Goal: Task Accomplishment & Management: Manage account settings

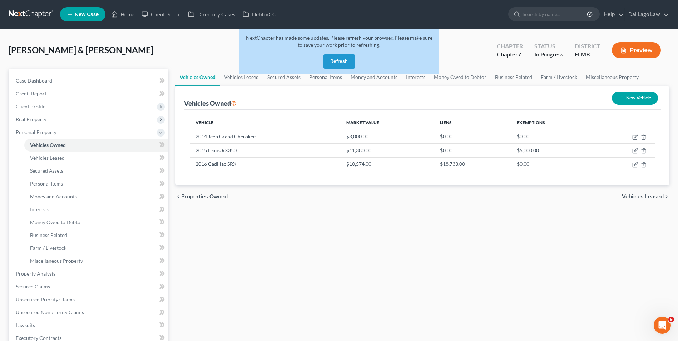
click at [332, 58] on button "Refresh" at bounding box center [338, 61] width 31 height 14
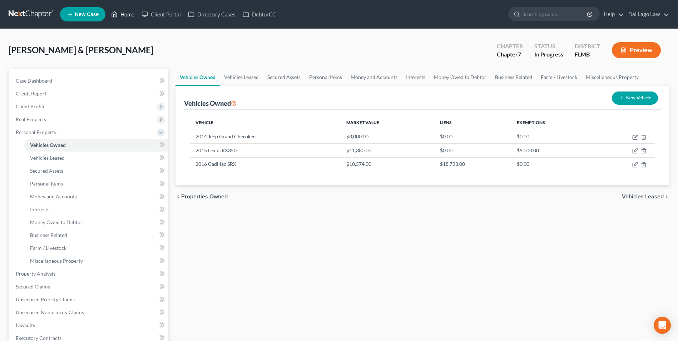
click at [131, 15] on link "Home" at bounding box center [123, 14] width 30 height 13
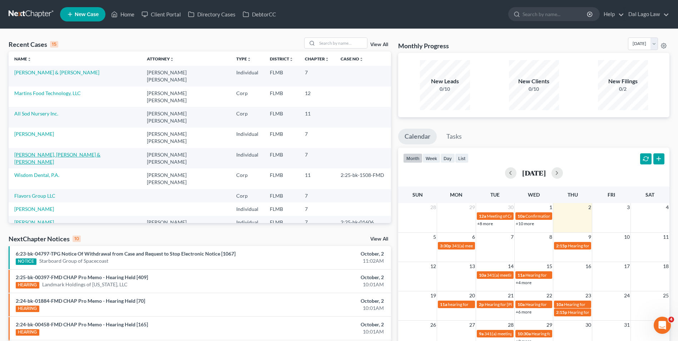
click at [60, 151] on link "Sofia, Joseph & Scali, Donna" at bounding box center [57, 157] width 86 height 13
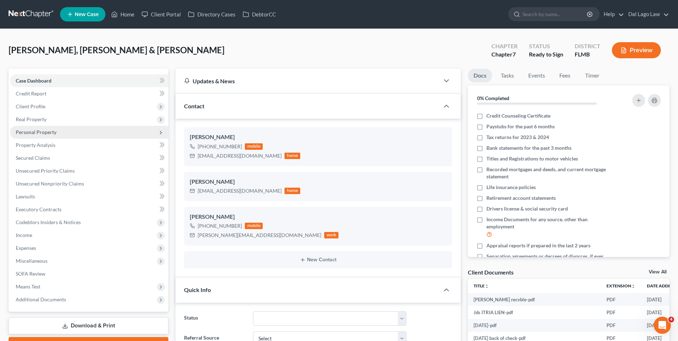
click at [52, 136] on span "Personal Property" at bounding box center [89, 132] width 158 height 13
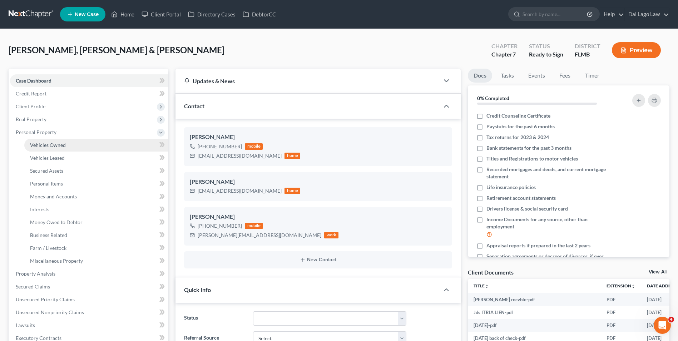
click at [100, 145] on link "Vehicles Owned" at bounding box center [96, 145] width 144 height 13
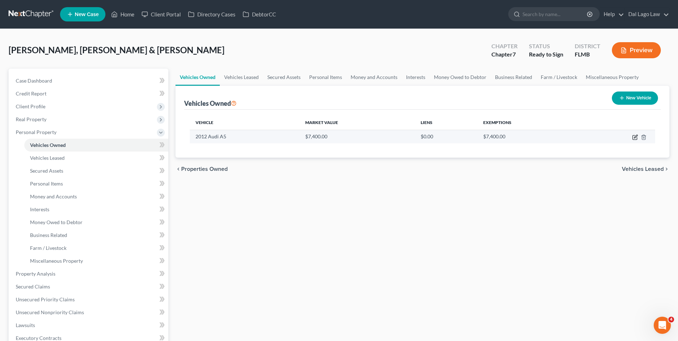
click at [632, 137] on icon "button" at bounding box center [634, 137] width 4 height 4
select select "0"
select select "14"
select select "2"
select select "0"
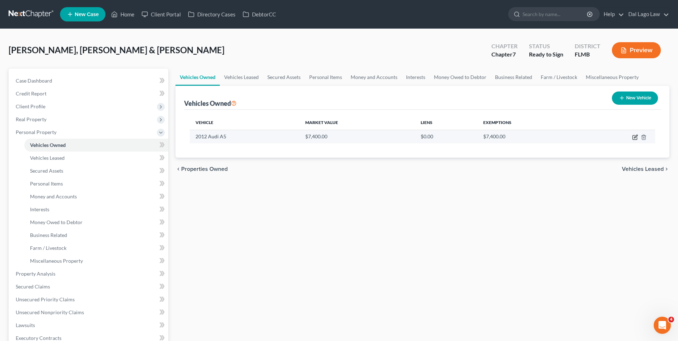
select select "2"
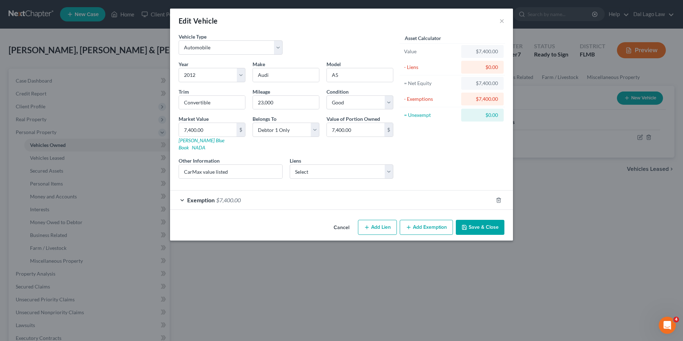
click at [375, 195] on div "Exemption $7,400.00" at bounding box center [331, 199] width 323 height 19
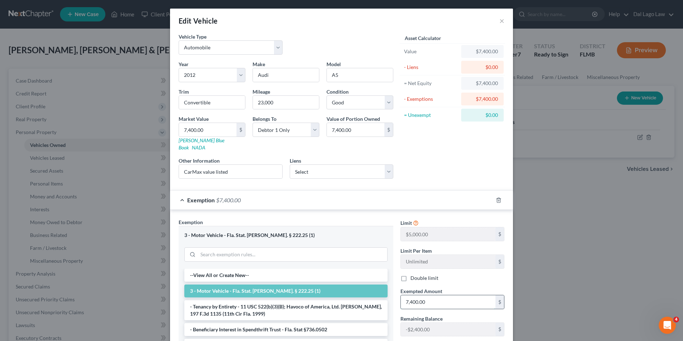
click at [430, 295] on input "7,400.00" at bounding box center [448, 302] width 95 height 14
type input "5,000"
click at [448, 277] on div "Limit $5,000.00 $ Limit Per Item Unlimited $ Double limit Exempted Amount * 5,0…" at bounding box center [452, 294] width 111 height 152
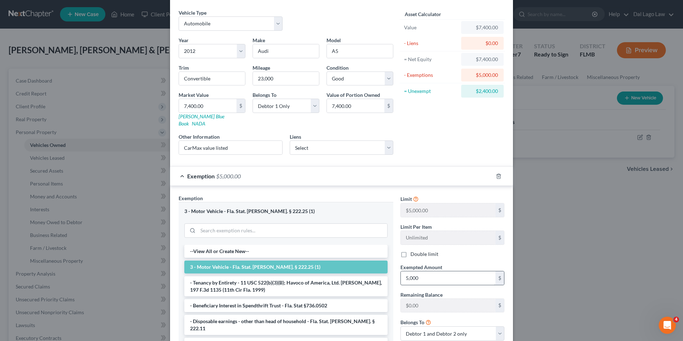
scroll to position [71, 0]
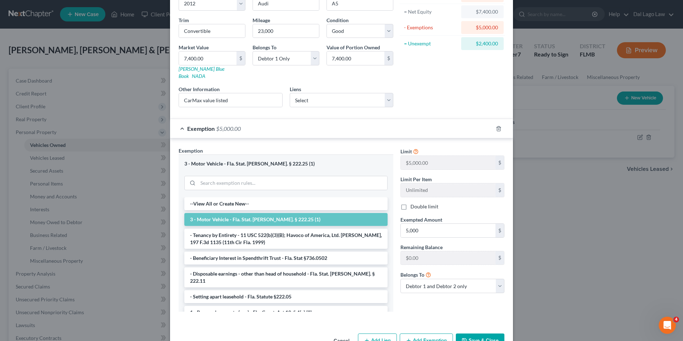
click at [481, 333] on button "Save & Close" at bounding box center [480, 340] width 49 height 15
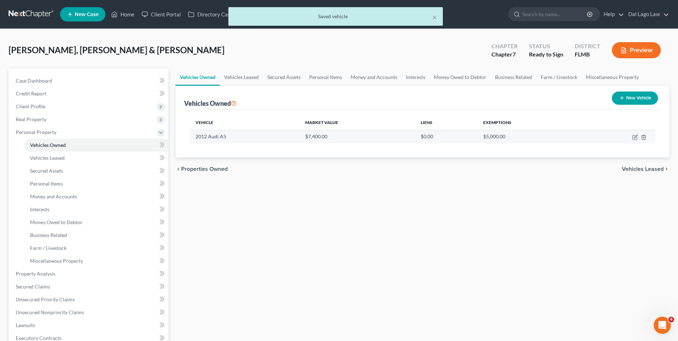
click at [565, 138] on td "$5,000.00" at bounding box center [528, 137] width 103 height 14
click at [634, 136] on icon "button" at bounding box center [635, 137] width 6 height 6
select select "0"
select select "14"
select select "2"
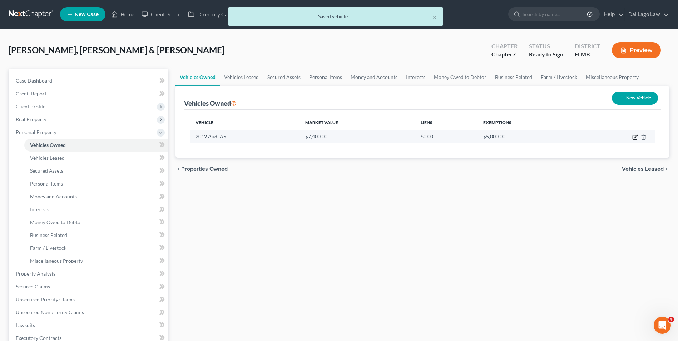
select select "0"
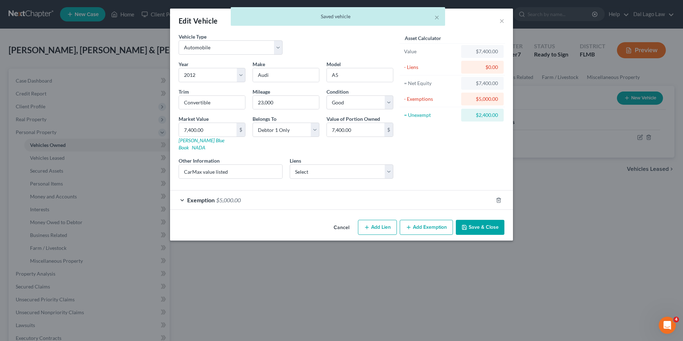
click at [365, 190] on div "Exemption $5,000.00" at bounding box center [331, 199] width 323 height 19
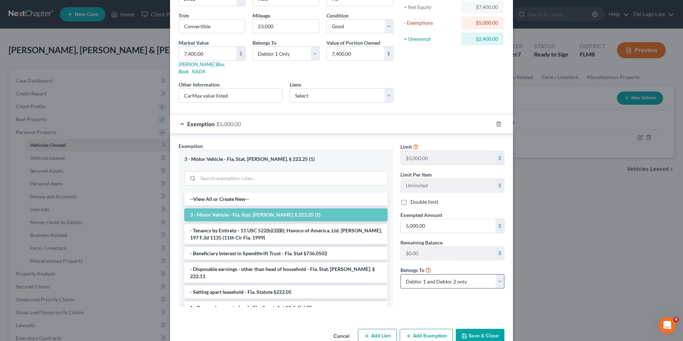
scroll to position [86, 0]
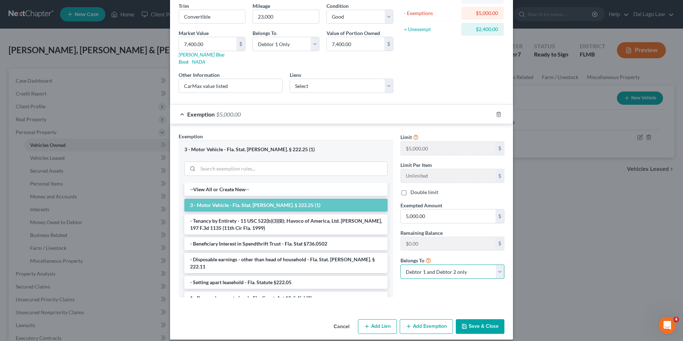
click at [455, 267] on select "Debtor 1 only Debtor 2 only Debtor 1 and Debtor 2 only" at bounding box center [452, 271] width 104 height 14
select select "0"
click at [400, 264] on select "Debtor 1 only Debtor 2 only Debtor 1 and Debtor 2 only" at bounding box center [452, 271] width 104 height 14
click at [473, 319] on button "Save & Close" at bounding box center [480, 326] width 49 height 15
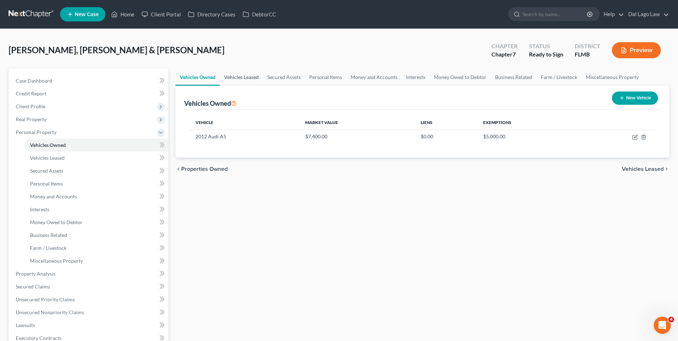
click at [245, 74] on link "Vehicles Leased" at bounding box center [241, 77] width 43 height 17
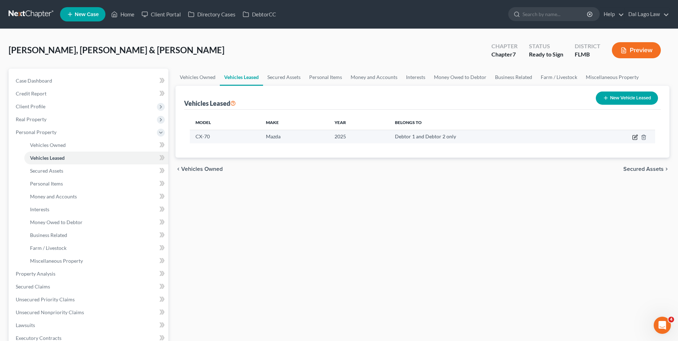
click at [633, 137] on icon "button" at bounding box center [635, 137] width 6 height 6
select select "0"
select select "1"
select select "2"
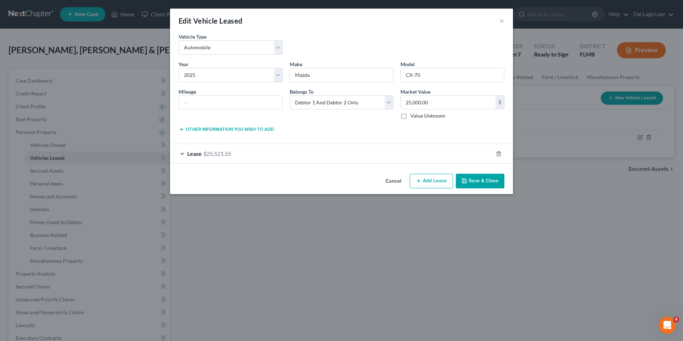
click at [333, 152] on div "Lease $25,521.55" at bounding box center [331, 153] width 323 height 19
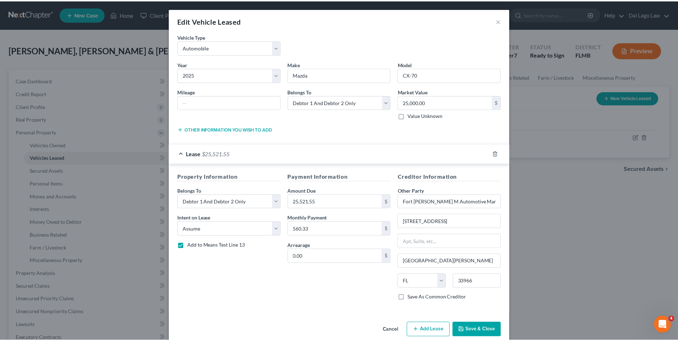
scroll to position [11, 0]
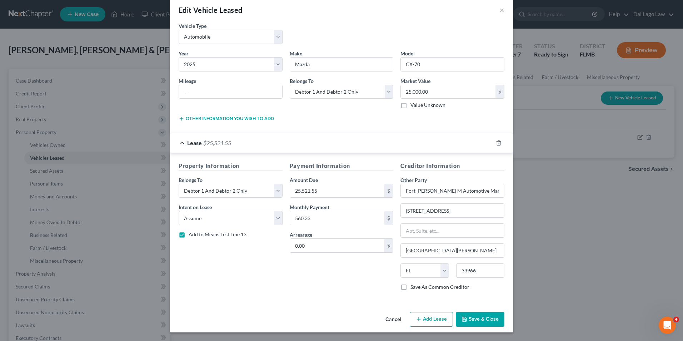
click at [398, 320] on button "Cancel" at bounding box center [393, 320] width 27 height 14
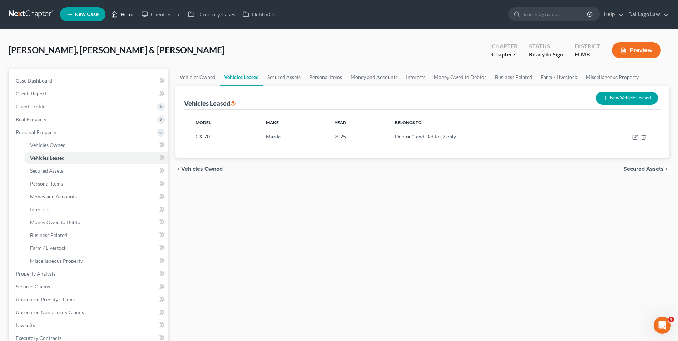
click at [127, 13] on link "Home" at bounding box center [123, 14] width 30 height 13
